Goal: Communication & Community: Answer question/provide support

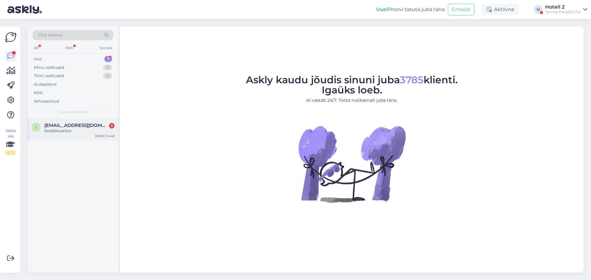
click at [79, 131] on div "Bed&Breakfast" at bounding box center [79, 131] width 70 height 6
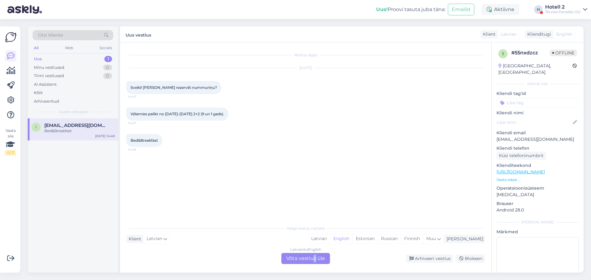
click at [314, 263] on div "Latvian to English Võta vestlus üle" at bounding box center [305, 258] width 49 height 11
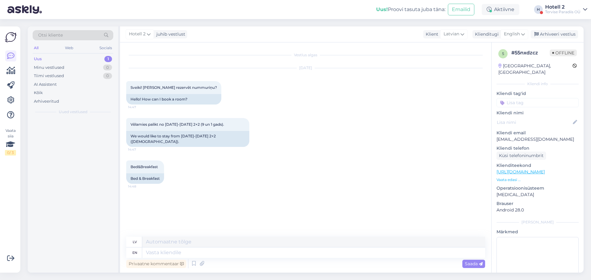
click at [293, 259] on div "Privaatne kommentaar Saada" at bounding box center [305, 264] width 359 height 12
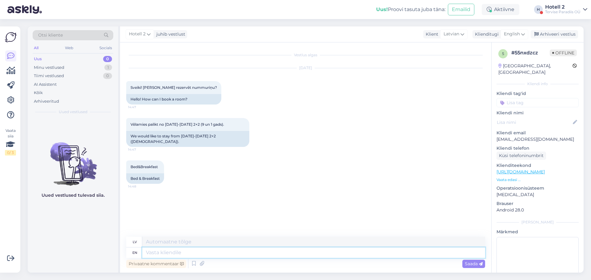
click at [262, 249] on textarea at bounding box center [313, 253] width 343 height 10
type textarea "Hi!"
type textarea "Sveiki!"
type textarea "Hi! Please s"
type textarea "Sveiki! Lūdzu"
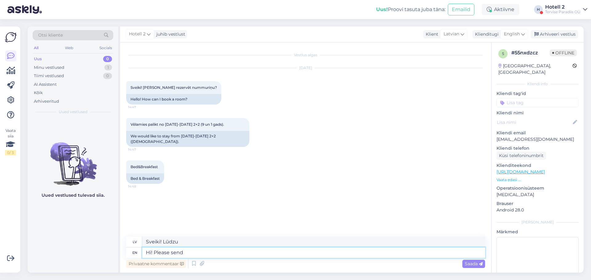
type textarea "Hi! Please send"
type textarea "Sveiki! Lūdzu, atsūtiet"
type textarea "Hi! Please send an e-mai l"
type textarea "Sveiki! Lūdzu, atsūtiet e-pastu."
type textarea "Hi! Please send an e-mail to"
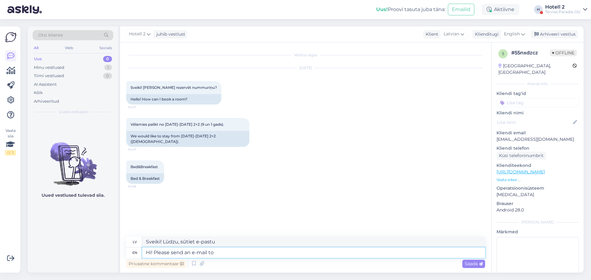
type textarea "Sveiki! [PERSON_NAME], sūtiet e-pastu uz"
type textarea "Hi! Please send an e-mail to sales"
type textarea "Sveiki! Lūdzu, rakstiet e-pastu pārdošanas nodaļai."
type textarea "Hi! Please send an e-mail to [EMAIL_ADDRESS][DOMAIN_NAME]"
type textarea "Sveiki! Lūdzu, rakstiet uz e-pastu [EMAIL_ADDRESS][DOMAIN_NAME]"
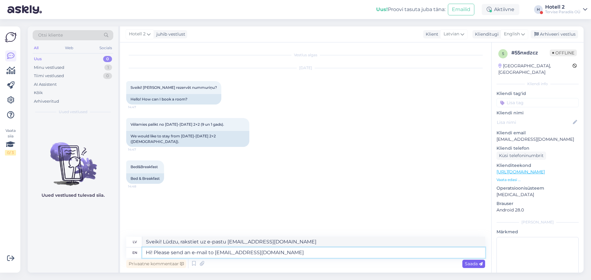
type textarea "Hi! Please send an e-mail to [EMAIL_ADDRESS][DOMAIN_NAME]"
click at [477, 263] on span "Saada" at bounding box center [474, 264] width 18 height 6
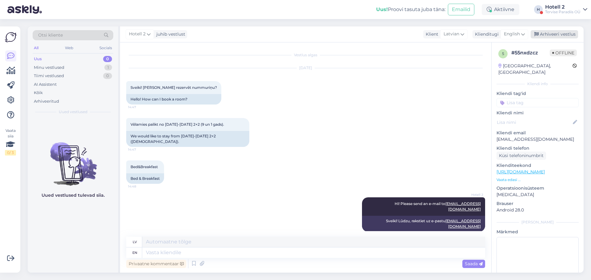
click at [546, 38] on div "Arhiveeri vestlus" at bounding box center [554, 34] width 47 height 8
